Goal: Navigation & Orientation: Find specific page/section

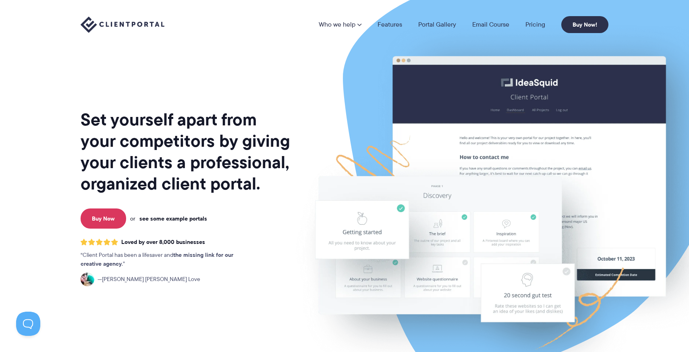
click at [184, 218] on link "see some example portals" at bounding box center [173, 218] width 68 height 7
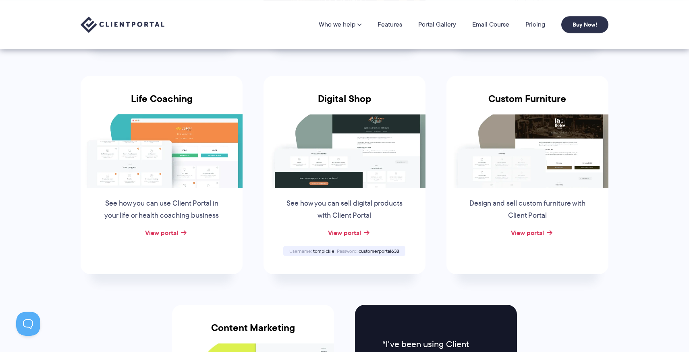
scroll to position [555, 0]
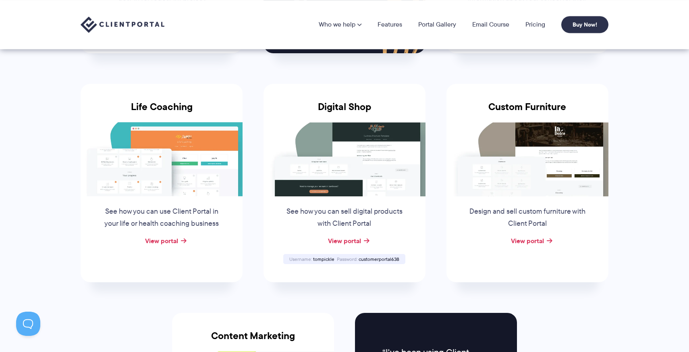
click at [341, 164] on img at bounding box center [344, 159] width 162 height 74
click at [345, 242] on link "View portal" at bounding box center [344, 241] width 33 height 10
click at [325, 258] on span "tompickle" at bounding box center [323, 258] width 21 height 7
copy div "tompickle"
